Goal: Check status

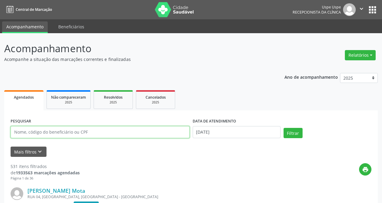
click at [39, 131] on input "text" at bounding box center [100, 132] width 179 height 12
click at [28, 131] on input "3216294" at bounding box center [100, 132] width 179 height 12
type input "32162910497"
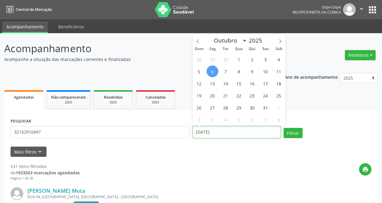
click at [207, 132] on input "[DATE]" at bounding box center [237, 132] width 88 height 12
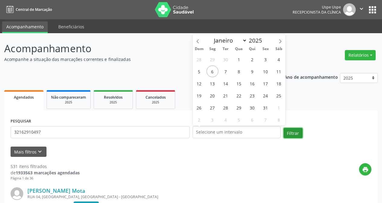
click at [287, 128] on button "Filtrar" at bounding box center [293, 133] width 19 height 10
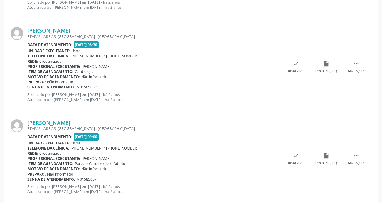
scroll to position [1390, 0]
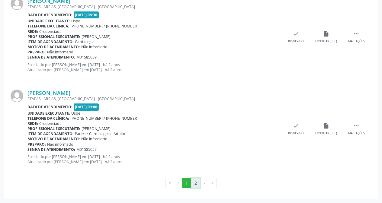
click at [197, 184] on button "2" at bounding box center [195, 183] width 9 height 10
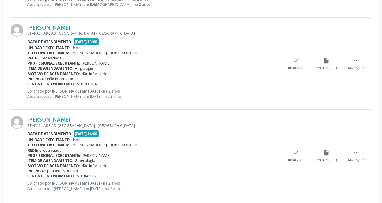
scroll to position [0, 0]
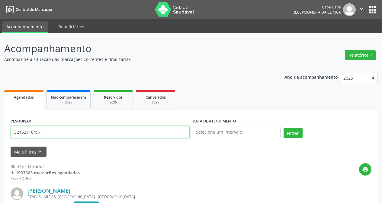
click at [31, 134] on input "32162910497" at bounding box center [100, 132] width 179 height 12
type input "76575454453"
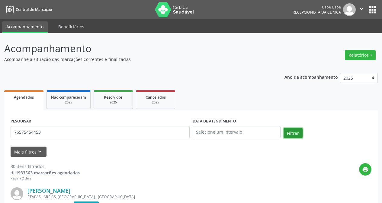
click at [284, 132] on button "Filtrar" at bounding box center [293, 133] width 19 height 10
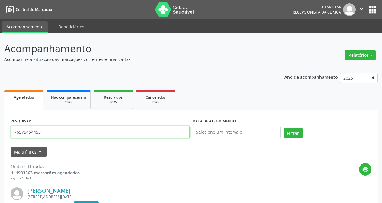
click at [38, 132] on input "76575454453" at bounding box center [100, 132] width 179 height 12
click at [82, 135] on input "text" at bounding box center [100, 132] width 179 height 12
type input "36234087434"
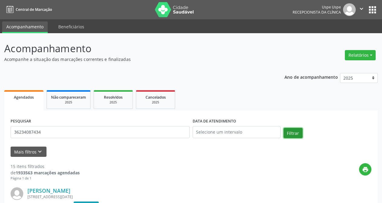
click at [287, 130] on button "Filtrar" at bounding box center [293, 133] width 19 height 10
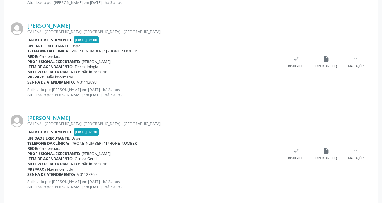
scroll to position [1390, 0]
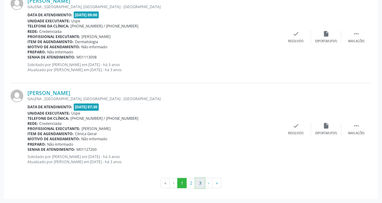
click at [198, 182] on button "3" at bounding box center [200, 183] width 9 height 10
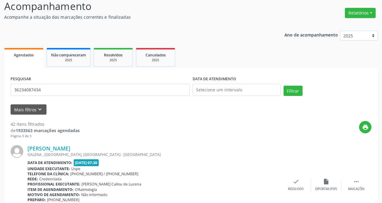
scroll to position [0, 0]
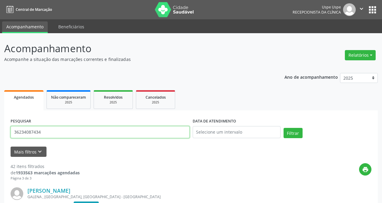
click at [25, 133] on input "36234087434" at bounding box center [100, 132] width 179 height 12
type input "21254419420"
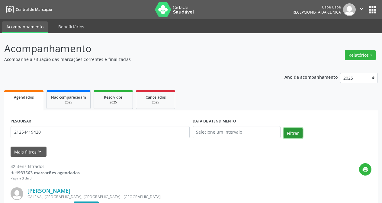
click at [294, 130] on button "Filtrar" at bounding box center [293, 133] width 19 height 10
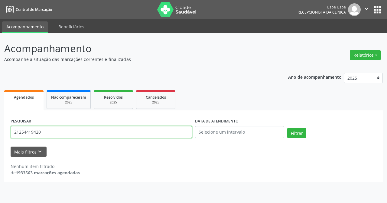
click at [20, 137] on input "21254419420" at bounding box center [101, 132] width 181 height 12
type input "[PERSON_NAME]"
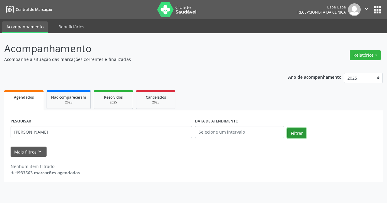
click at [295, 133] on button "Filtrar" at bounding box center [296, 133] width 19 height 10
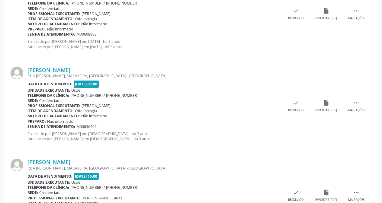
scroll to position [537, 0]
